Goal: Information Seeking & Learning: Get advice/opinions

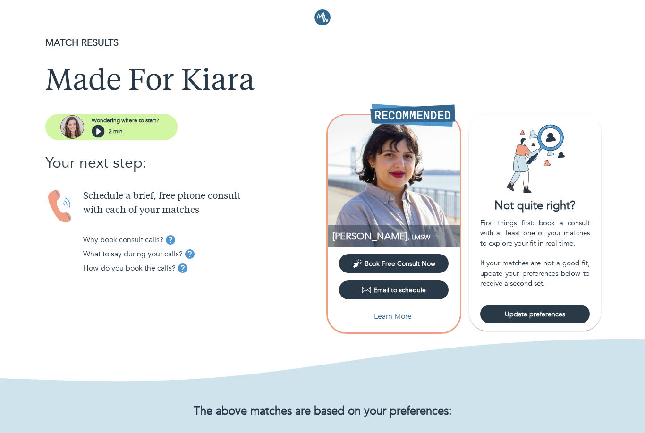
click at [435, 265] on span "Book Free Consult Now" at bounding box center [400, 263] width 71 height 9
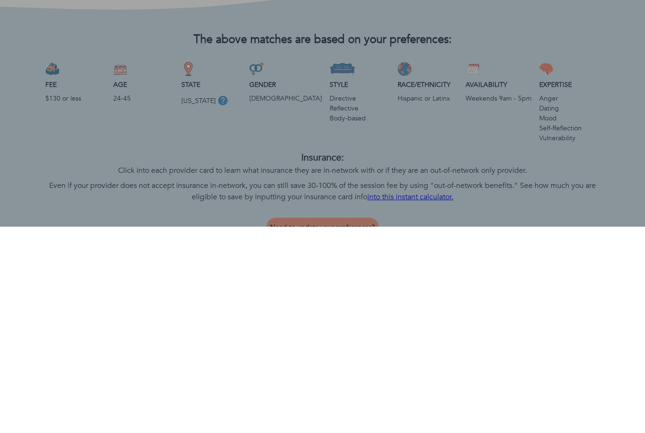
scroll to position [372, 0]
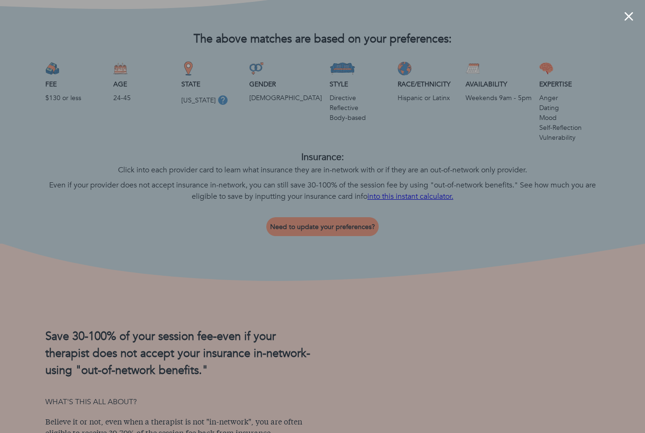
click at [67, 151] on div at bounding box center [322, 216] width 645 height 433
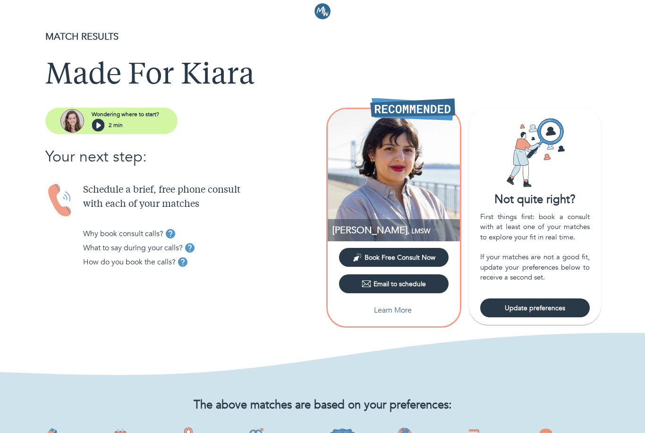
scroll to position [0, 0]
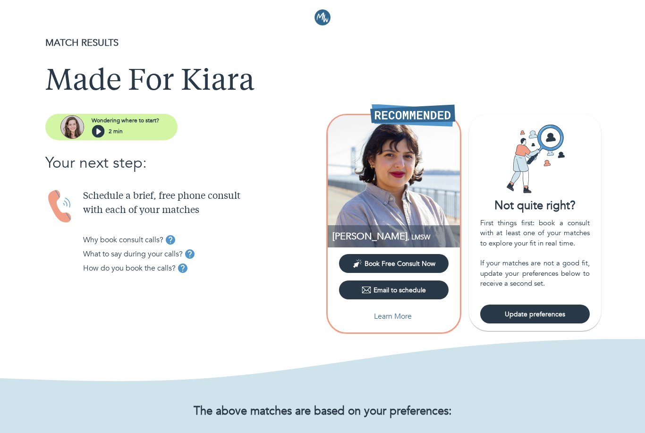
click at [611, 0] on header at bounding box center [322, 14] width 645 height 28
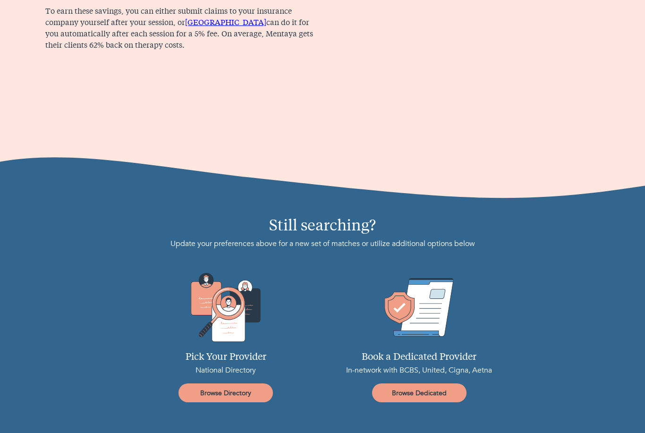
scroll to position [874, 0]
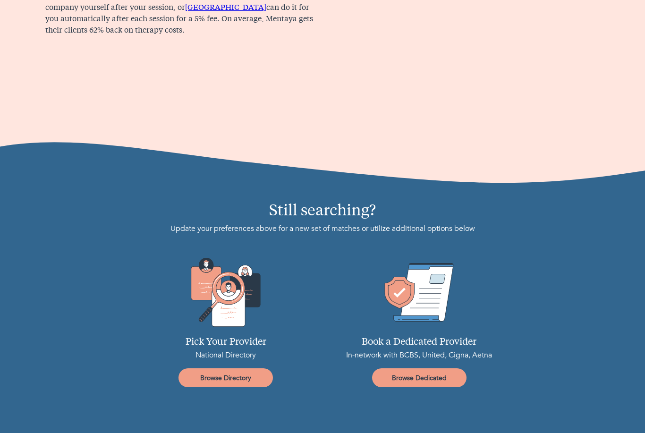
click at [247, 383] on link "Browse Directory" at bounding box center [225, 377] width 94 height 19
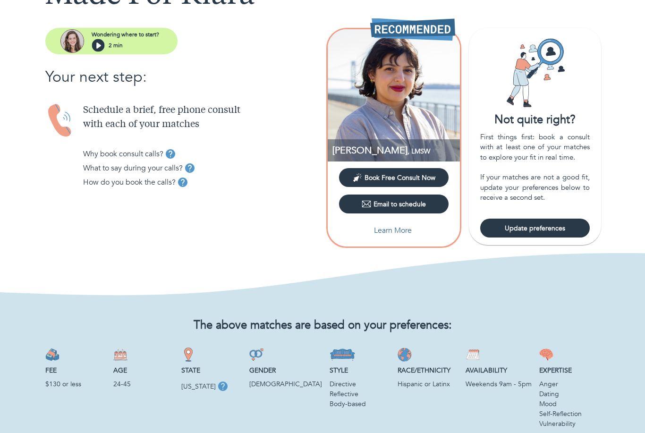
scroll to position [85, 0]
click at [548, 237] on button "Update preferences" at bounding box center [535, 228] width 110 height 19
select select "6"
select select "2"
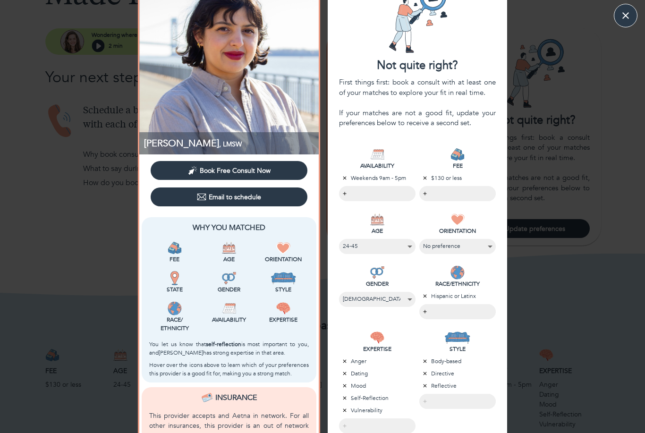
scroll to position [48, 0]
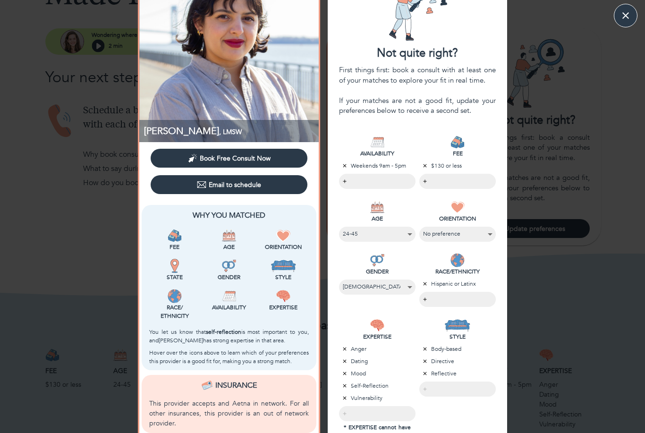
click at [461, 184] on body "MATCH RESULTS Made For Kiara Wondering where to start? 2 min Your next step: Sc…" at bounding box center [322, 131] width 645 height 433
click at [478, 179] on li "Prioritize fit" at bounding box center [458, 181] width 76 height 14
click at [499, 151] on div at bounding box center [322, 216] width 645 height 433
click at [503, 162] on div "AVAILABILITY Weekends 9am - 5pm ​ FEE Prioritize fit ​ AGE No preference [PHONE…" at bounding box center [417, 311] width 179 height 391
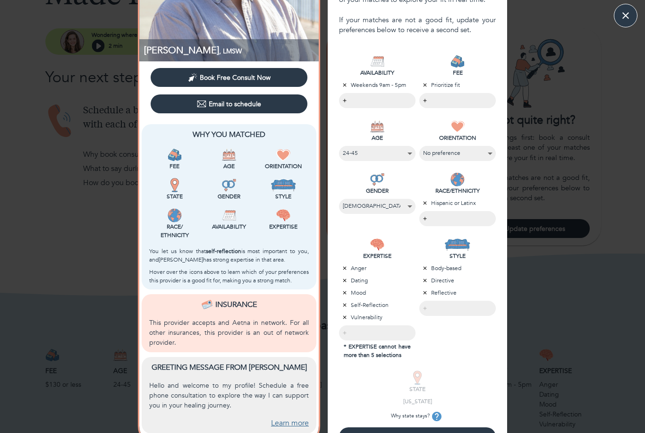
scroll to position [128, 0]
click at [374, 330] on div "​" at bounding box center [377, 333] width 76 height 15
click at [374, 337] on div "​" at bounding box center [377, 333] width 76 height 15
click at [345, 331] on div "​" at bounding box center [377, 333] width 76 height 15
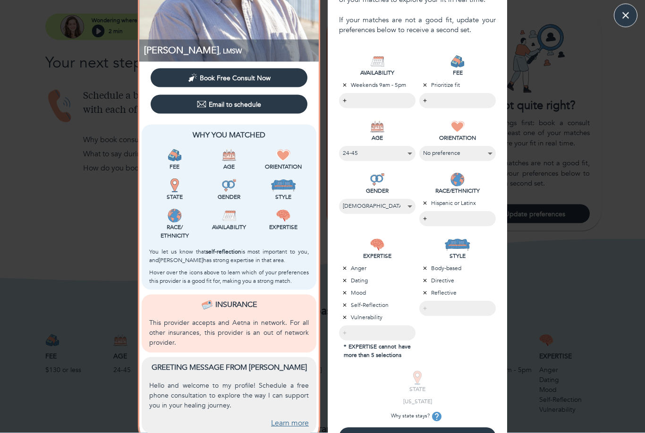
scroll to position [101, 0]
click at [228, 351] on div "Insurance This provider accepts and Aetna in network. For all other insurances,…" at bounding box center [229, 324] width 175 height 58
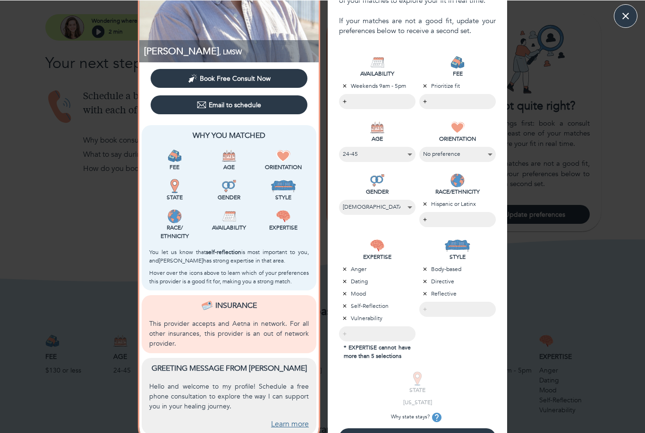
click at [469, 104] on body "MATCH RESULTS Made For Kiara Wondering where to start? 2 min Your next step: Sc…" at bounding box center [322, 116] width 645 height 433
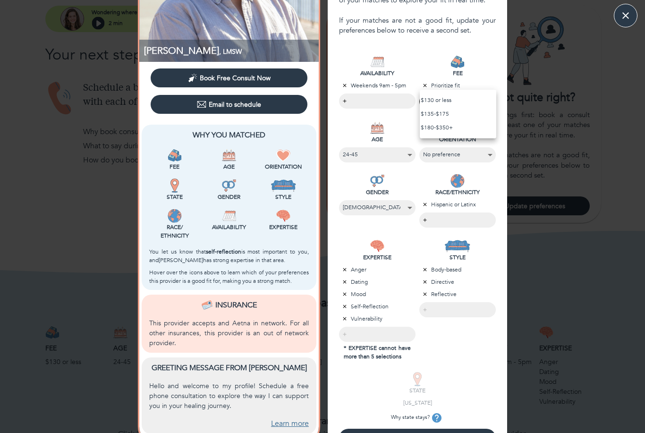
scroll to position [108, 0]
click at [464, 101] on li "$130 or less" at bounding box center [458, 100] width 76 height 14
click at [461, 96] on li "Prioritize fit" at bounding box center [458, 100] width 76 height 14
click at [423, 84] on div at bounding box center [322, 216] width 645 height 433
click at [437, 308] on div "​" at bounding box center [457, 309] width 76 height 15
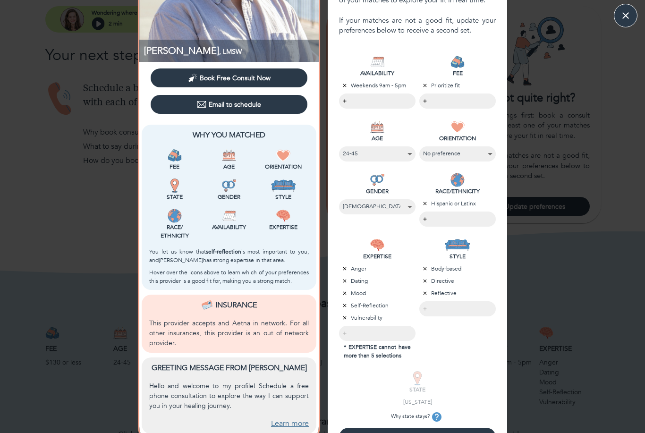
click at [429, 308] on div "​" at bounding box center [457, 308] width 76 height 15
click at [430, 314] on div "​" at bounding box center [457, 308] width 76 height 15
click at [429, 313] on div "​" at bounding box center [457, 308] width 76 height 15
click at [430, 307] on div "​" at bounding box center [457, 308] width 76 height 15
click at [426, 221] on body "MATCH RESULTS Made For Kiara Wondering where to start? 2 min Your next step: Sc…" at bounding box center [322, 108] width 645 height 433
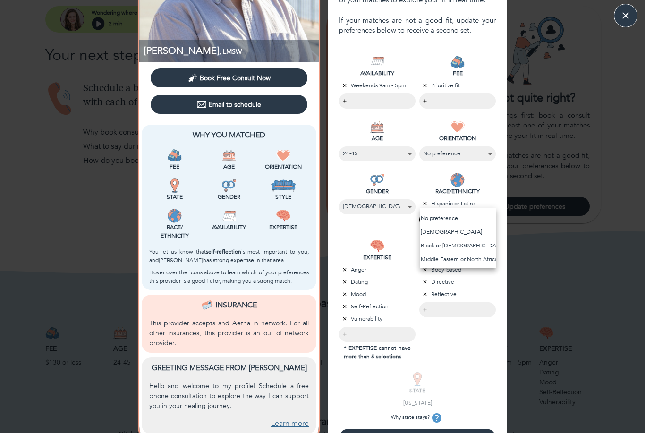
click at [402, 433] on div at bounding box center [322, 216] width 645 height 433
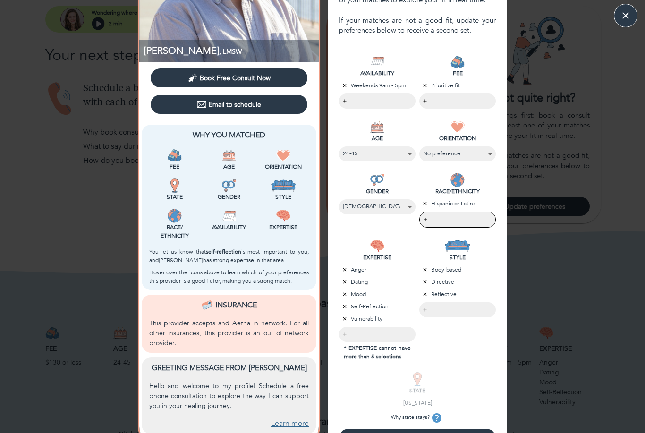
click at [405, 433] on span "Submit for new matches" at bounding box center [417, 437] width 149 height 9
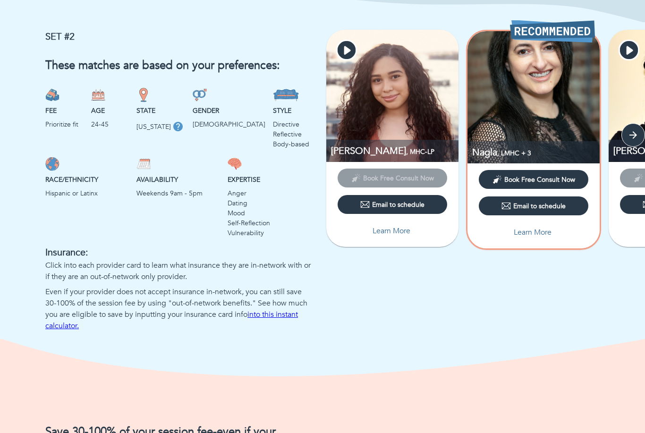
scroll to position [642, 0]
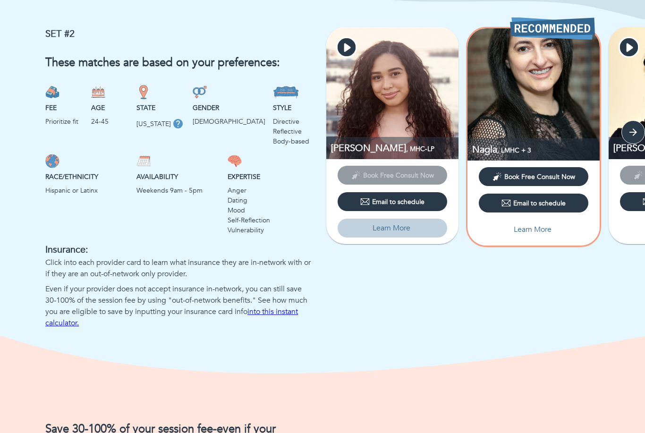
click at [377, 229] on p "Learn More" at bounding box center [392, 228] width 38 height 11
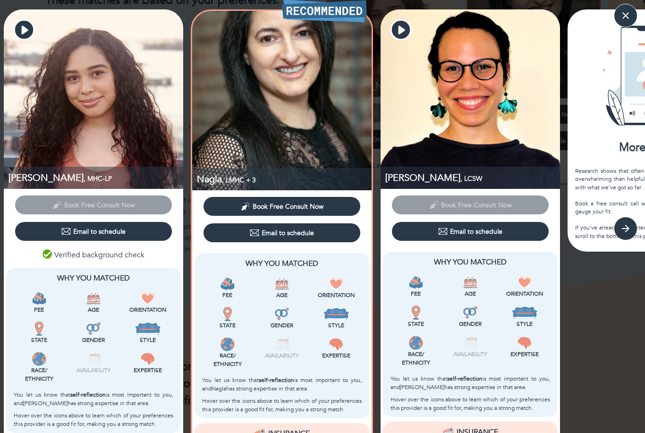
scroll to position [0, 0]
click at [626, 18] on icon "button" at bounding box center [625, 15] width 11 height 11
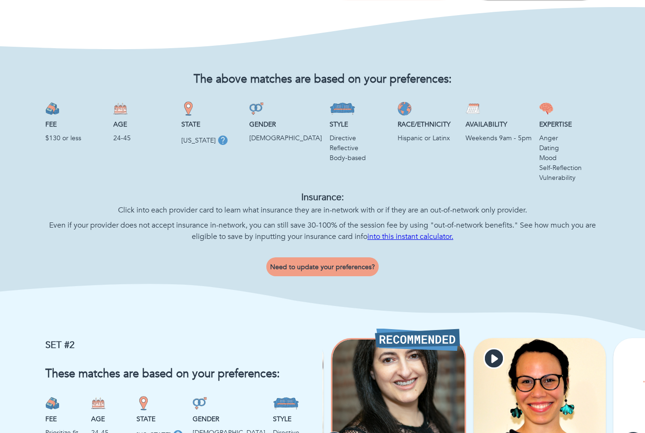
scroll to position [334, 0]
click at [362, 266] on span "Need to update your preferences?" at bounding box center [322, 267] width 105 height 9
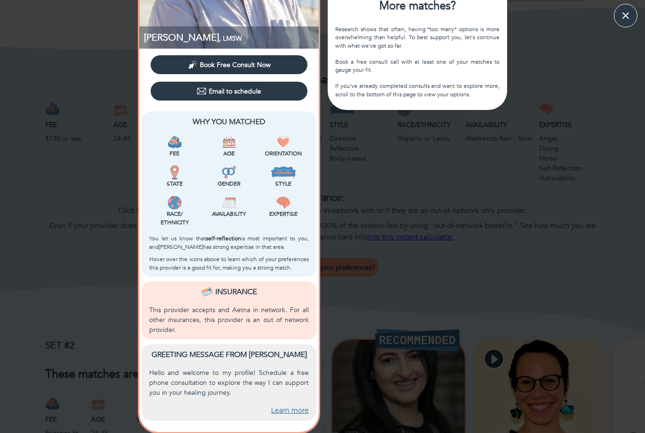
scroll to position [142, 0]
click at [629, 21] on icon "button" at bounding box center [625, 15] width 11 height 11
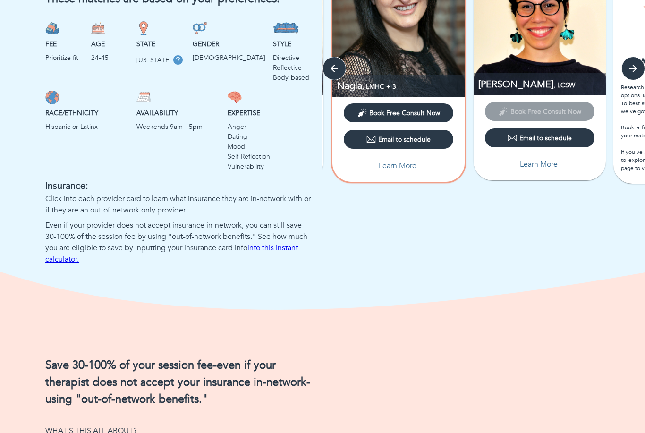
scroll to position [709, 0]
click at [291, 245] on link "into this instant calculator." at bounding box center [171, 254] width 253 height 22
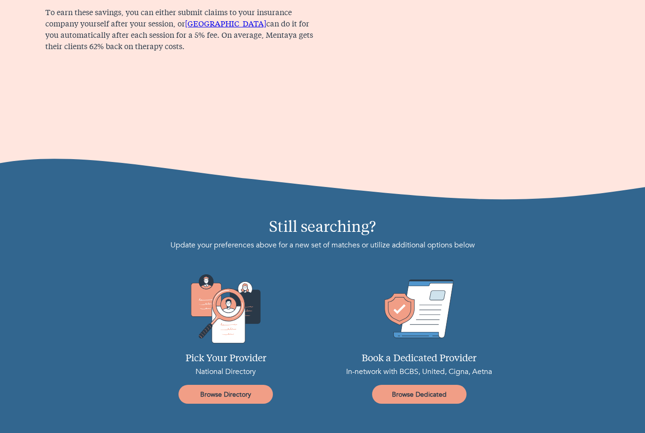
scroll to position [1238, 0]
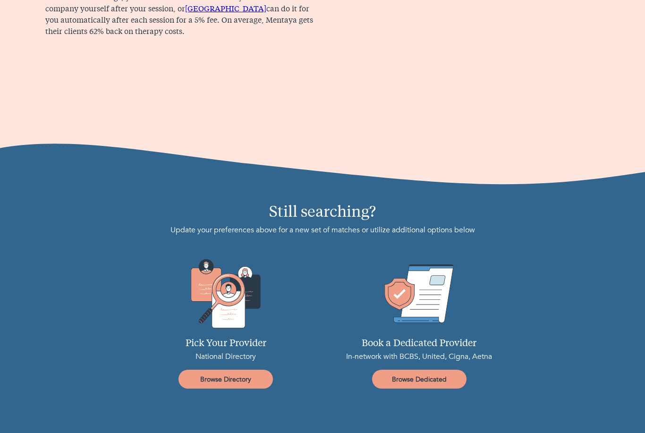
click at [201, 380] on span "Browse Directory" at bounding box center [225, 379] width 87 height 9
